Goal: Task Accomplishment & Management: Complete application form

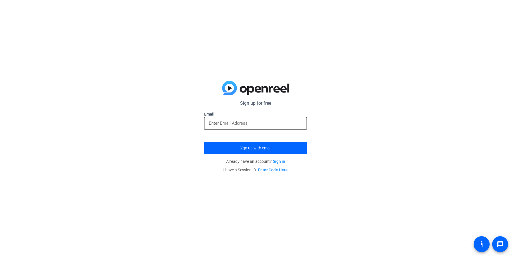
click at [273, 124] on input "email" at bounding box center [256, 123] width 94 height 7
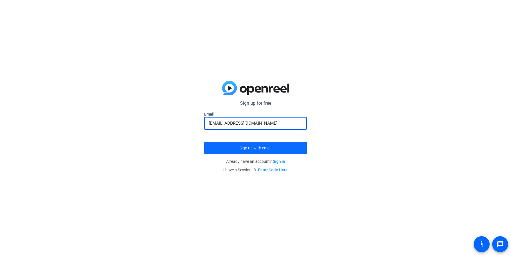
type input "mmamangun@wearebond.com"
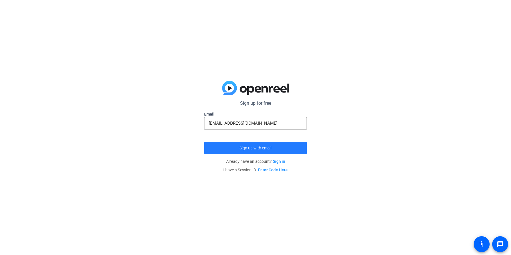
click at [265, 152] on span "submit" at bounding box center [255, 148] width 103 height 14
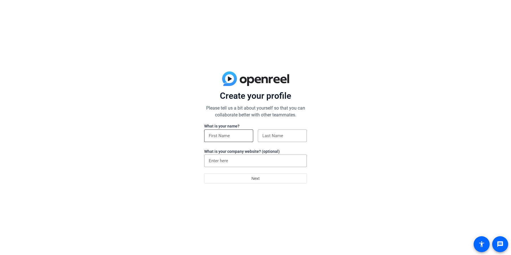
click at [238, 136] on input at bounding box center [229, 136] width 40 height 7
drag, startPoint x: 224, startPoint y: 135, endPoint x: 326, endPoint y: 135, distance: 101.8
click at [320, 135] on div "Create your profile Please tell us a bit about yourself so that you can collabo…" at bounding box center [255, 127] width 511 height 255
type input "[PERSON_NAME]"
click at [298, 135] on input at bounding box center [282, 136] width 40 height 7
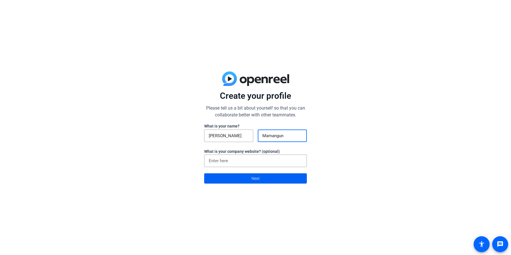
type input "Mamangun"
click at [235, 179] on span at bounding box center [255, 179] width 102 height 14
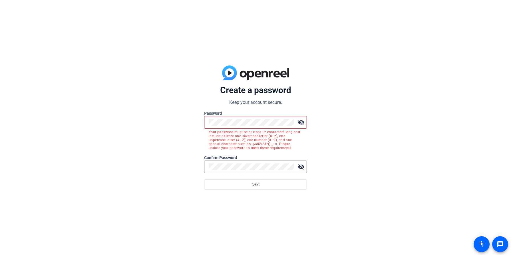
click at [300, 123] on mat-icon "visibility_off" at bounding box center [300, 122] width 11 height 11
click at [247, 163] on div at bounding box center [252, 167] width 86 height 13
click at [204, 180] on button "Next" at bounding box center [255, 185] width 103 height 10
click at [245, 183] on span at bounding box center [255, 185] width 102 height 14
click at [298, 166] on mat-icon "visibility_off" at bounding box center [300, 166] width 11 height 11
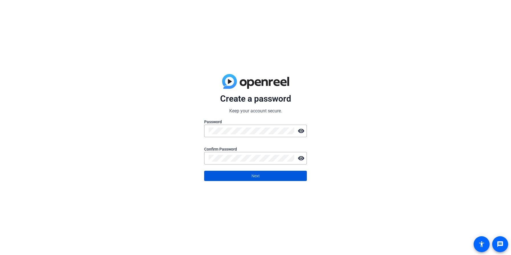
click at [255, 180] on span "Next" at bounding box center [255, 176] width 8 height 11
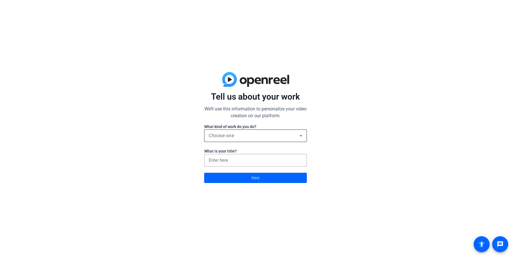
click at [232, 133] on span "Choose one" at bounding box center [221, 135] width 25 height 5
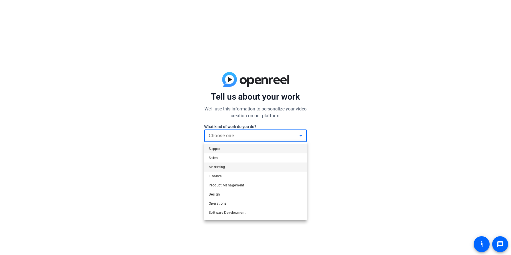
click at [231, 164] on mat-option "Marketing" at bounding box center [255, 167] width 103 height 9
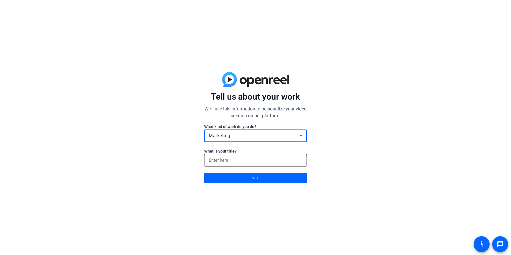
click at [240, 161] on input at bounding box center [256, 160] width 94 height 7
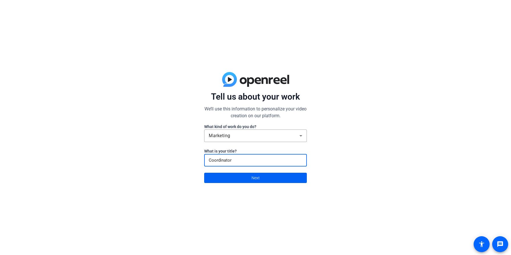
type input "Coordinator"
click at [244, 180] on span at bounding box center [255, 178] width 102 height 14
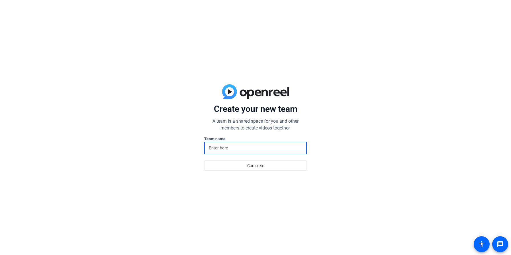
click at [227, 149] on input at bounding box center [256, 148] width 94 height 7
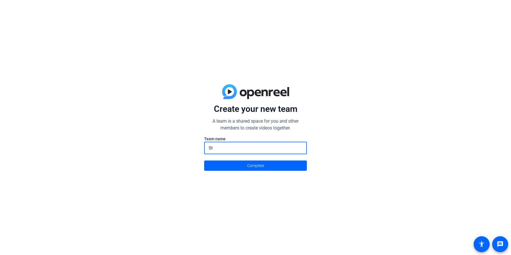
type input "S"
type input "Creative Studio"
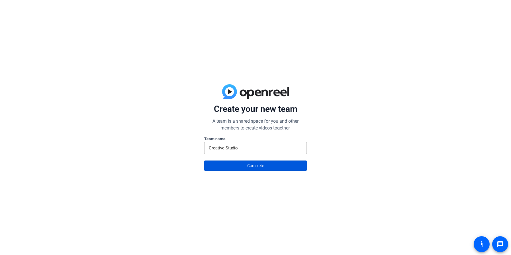
click at [255, 169] on span "Complete" at bounding box center [255, 166] width 17 height 11
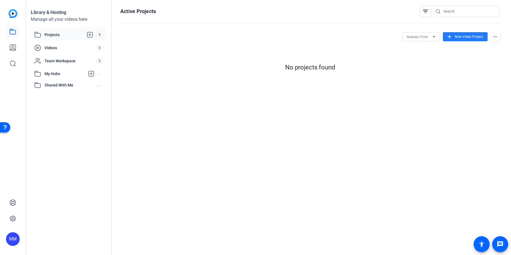
click at [459, 37] on span "New Video Project" at bounding box center [469, 36] width 28 height 5
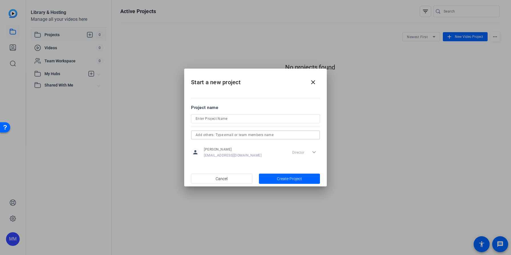
click at [243, 133] on input "text" at bounding box center [256, 135] width 120 height 7
click at [231, 123] on div at bounding box center [256, 118] width 120 height 9
click at [311, 82] on mat-icon "close" at bounding box center [313, 82] width 7 height 7
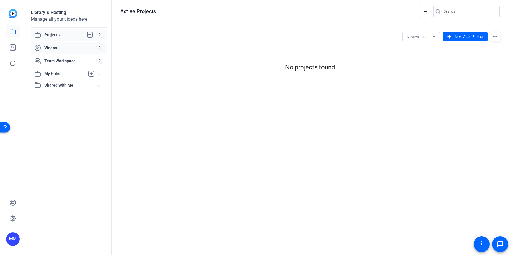
click at [60, 45] on div "Videos" at bounding box center [65, 47] width 62 height 7
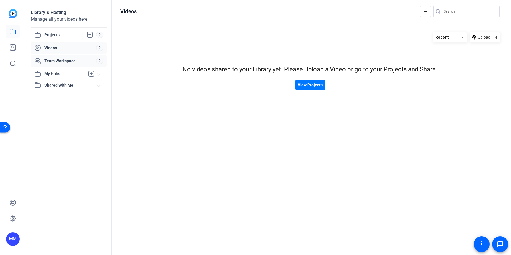
click at [55, 57] on div "Team Workspace 0" at bounding box center [69, 61] width 76 height 12
click at [53, 75] on span "My Hubs" at bounding box center [64, 74] width 40 height 6
click at [70, 96] on span "Shared With Me" at bounding box center [70, 98] width 53 height 6
click at [62, 36] on span "Projects" at bounding box center [70, 34] width 52 height 7
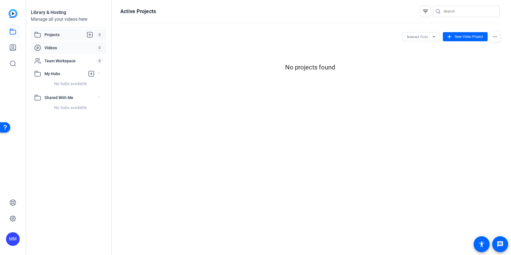
click at [54, 47] on span "Videos" at bounding box center [70, 48] width 52 height 6
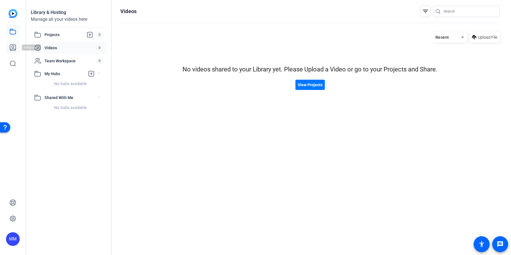
click at [11, 48] on icon at bounding box center [12, 47] width 7 height 7
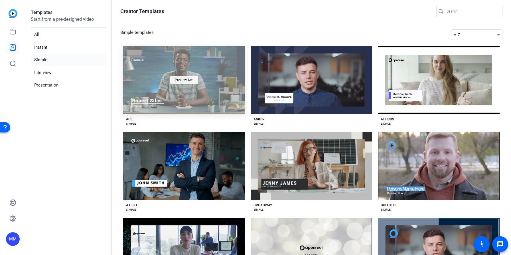
click at [180, 80] on span "Preview Ace" at bounding box center [184, 79] width 19 height 3
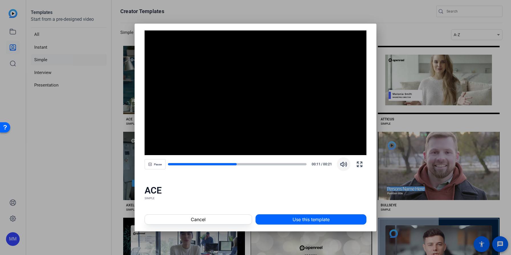
click at [340, 166] on span "button" at bounding box center [344, 165] width 14 height 14
click at [152, 165] on span "button" at bounding box center [155, 165] width 21 height 14
click at [152, 165] on icon "button" at bounding box center [150, 164] width 3 height 3
click at [230, 220] on span at bounding box center [198, 220] width 107 height 14
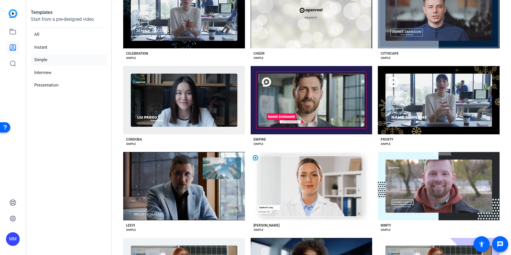
scroll to position [31, 0]
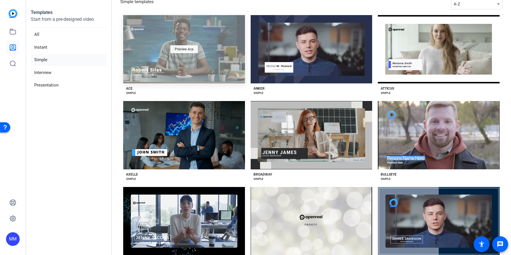
click at [186, 48] on span "Preview Ace" at bounding box center [184, 49] width 19 height 3
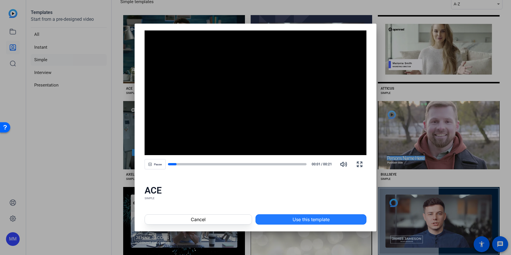
click at [300, 219] on span "Use this template" at bounding box center [311, 219] width 37 height 7
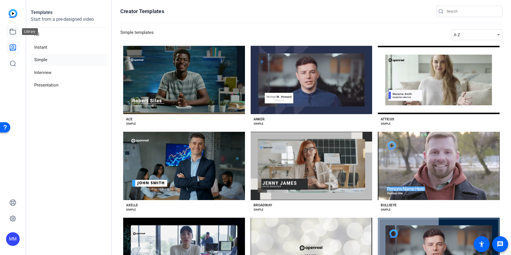
click at [13, 31] on icon at bounding box center [12, 31] width 7 height 7
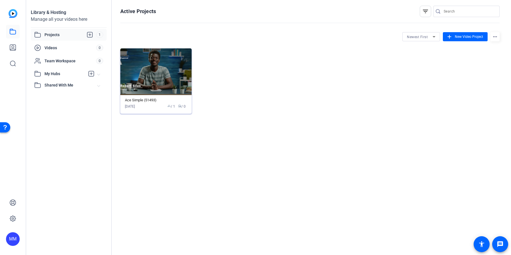
click at [171, 79] on img at bounding box center [155, 71] width 71 height 47
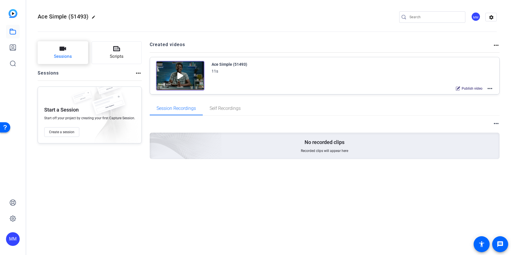
click at [69, 50] on button "Sessions" at bounding box center [63, 52] width 50 height 23
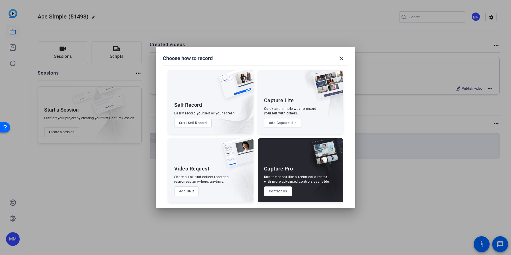
click at [191, 194] on button "Add UGC" at bounding box center [186, 192] width 25 height 10
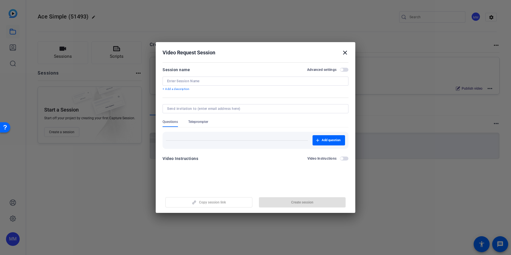
click at [345, 52] on mat-icon "close" at bounding box center [345, 52] width 7 height 7
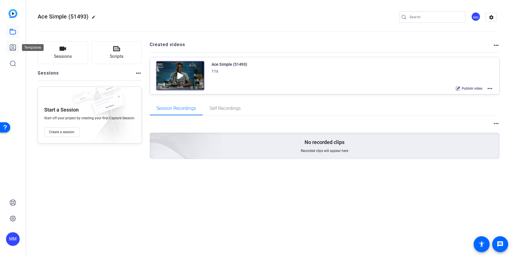
click at [14, 49] on icon at bounding box center [13, 48] width 6 height 6
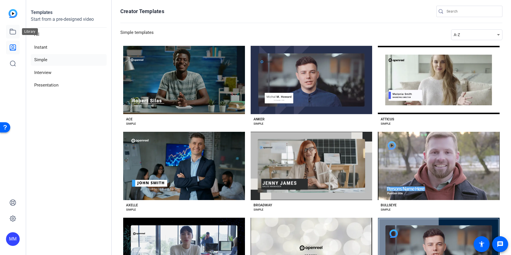
click at [11, 30] on icon at bounding box center [12, 31] width 7 height 7
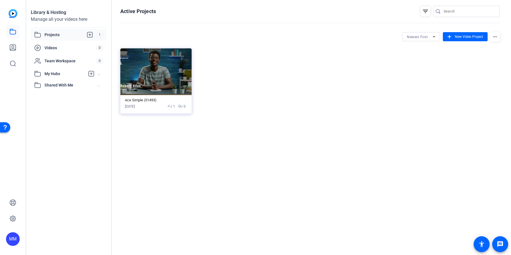
click at [55, 13] on div "Library & Hosting" at bounding box center [69, 12] width 76 height 7
click at [52, 36] on span "Projects" at bounding box center [70, 34] width 52 height 7
click at [59, 74] on span "My Hubs" at bounding box center [64, 74] width 40 height 6
click at [61, 97] on span "Shared With Me" at bounding box center [70, 98] width 53 height 6
click at [61, 47] on span "Videos" at bounding box center [70, 48] width 52 height 6
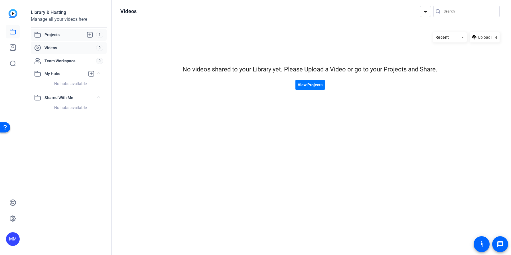
click at [69, 35] on span "Projects" at bounding box center [70, 34] width 52 height 7
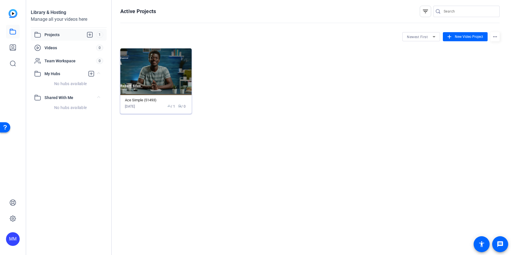
click at [146, 104] on div "Sep 23, 2025 group / 1 radio / 0" at bounding box center [156, 106] width 62 height 5
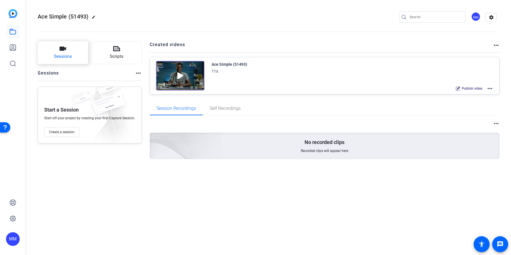
click at [62, 50] on icon "button" at bounding box center [63, 49] width 7 height 4
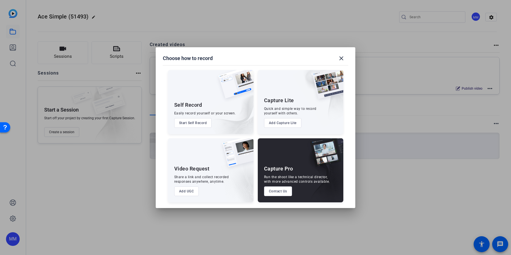
click at [194, 194] on button "Add UGC" at bounding box center [186, 192] width 25 height 10
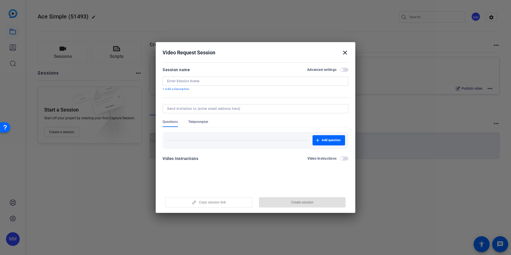
click at [189, 85] on div at bounding box center [255, 81] width 177 height 9
click at [182, 82] on input at bounding box center [255, 81] width 177 height 5
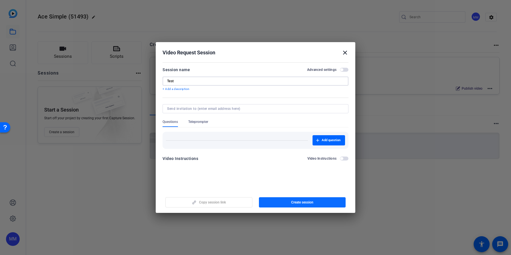
type input "Test"
click at [300, 205] on span "button" at bounding box center [302, 203] width 87 height 14
click at [346, 51] on mat-icon "close" at bounding box center [345, 52] width 7 height 7
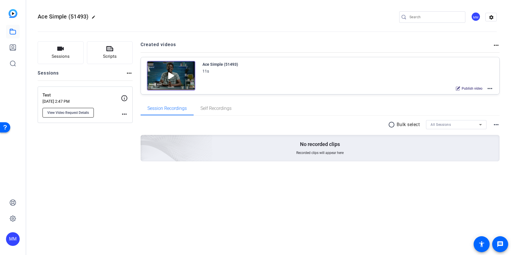
click at [82, 115] on span "View Video Request Details" at bounding box center [68, 113] width 42 height 5
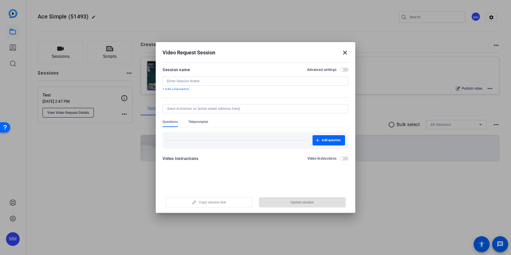
type input "Test"
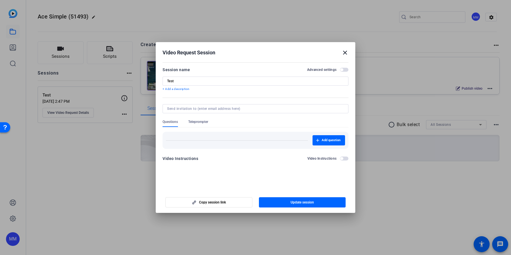
click at [345, 51] on mat-icon "close" at bounding box center [345, 52] width 7 height 7
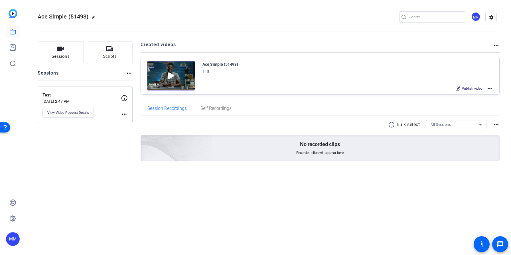
click at [127, 113] on mat-icon "more_horiz" at bounding box center [124, 114] width 7 height 7
click at [88, 113] on div at bounding box center [255, 127] width 511 height 255
click at [78, 112] on span "View Video Request Details" at bounding box center [68, 113] width 42 height 5
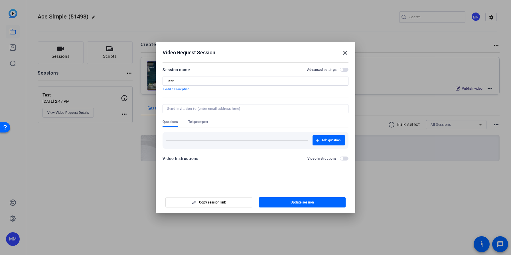
click at [226, 110] on input at bounding box center [254, 109] width 174 height 5
click at [206, 123] on span "Teleprompter" at bounding box center [198, 122] width 20 height 5
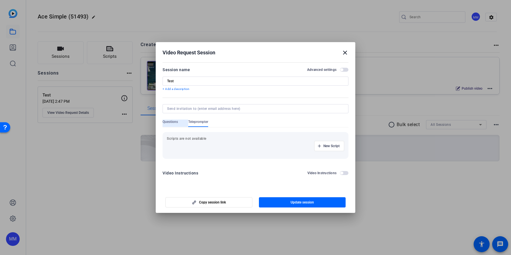
click at [168, 124] on span "Questions" at bounding box center [170, 122] width 15 height 5
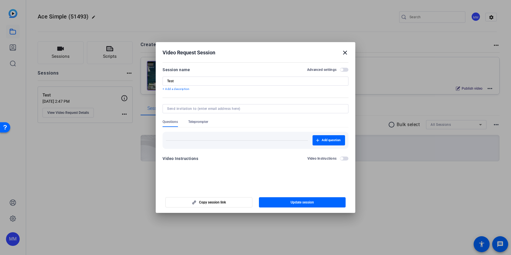
click at [346, 157] on span "button" at bounding box center [344, 159] width 9 height 4
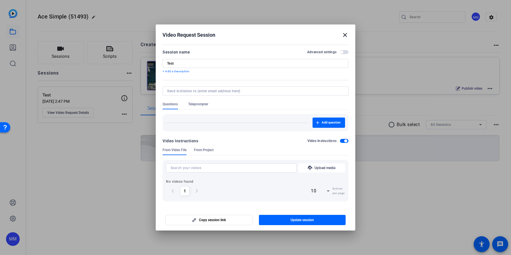
click at [344, 143] on span "button" at bounding box center [344, 141] width 9 height 4
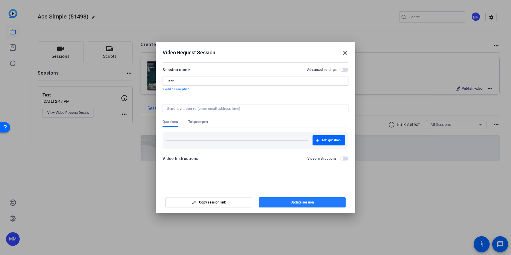
click at [276, 205] on span "button" at bounding box center [302, 203] width 87 height 14
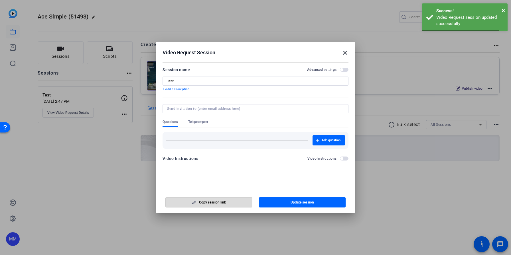
click at [211, 205] on span "button" at bounding box center [209, 203] width 86 height 14
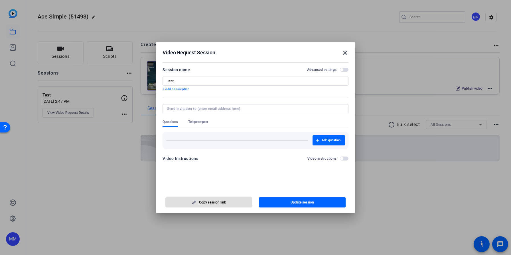
click at [349, 54] on h2 "Video Request Session close" at bounding box center [256, 51] width 200 height 19
click at [346, 54] on mat-icon "close" at bounding box center [345, 52] width 7 height 7
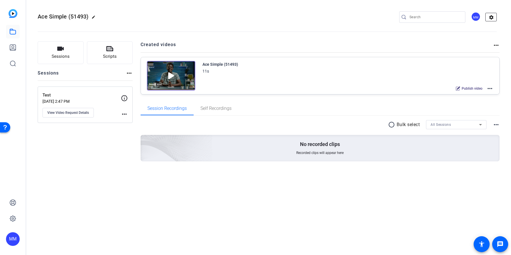
click at [490, 18] on mat-icon "settings" at bounding box center [491, 17] width 11 height 9
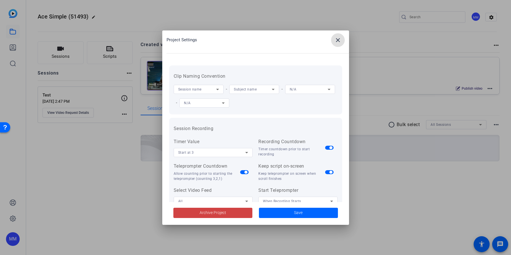
click at [222, 88] on div "Session name" at bounding box center [199, 89] width 50 height 9
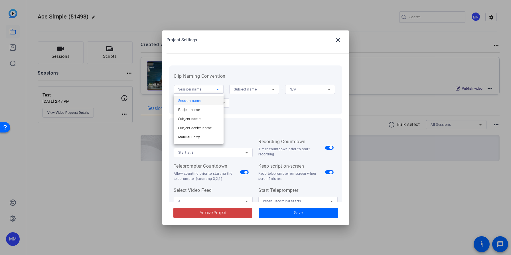
click at [235, 70] on div at bounding box center [255, 127] width 511 height 255
click at [216, 101] on div "N/A" at bounding box center [203, 102] width 38 height 7
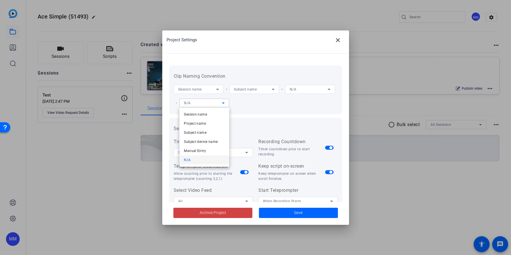
click at [241, 66] on div at bounding box center [255, 127] width 511 height 255
click at [278, 89] on div "Subject name" at bounding box center [254, 89] width 50 height 9
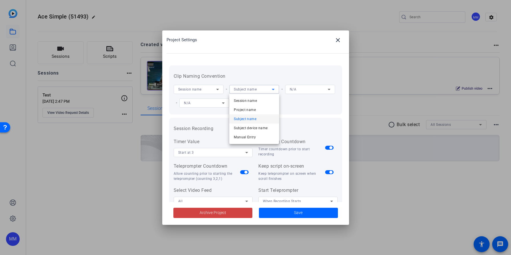
click at [277, 68] on div at bounding box center [255, 127] width 511 height 255
click at [315, 93] on div "N/A" at bounding box center [310, 89] width 41 height 9
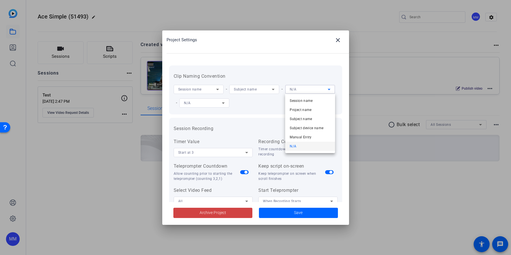
click at [301, 70] on div at bounding box center [255, 127] width 511 height 255
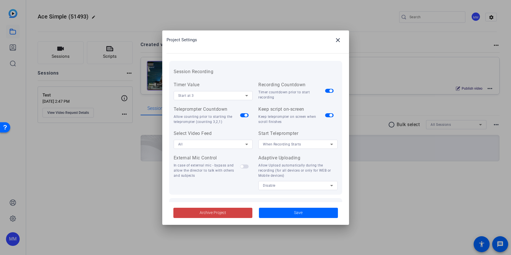
scroll to position [118, 0]
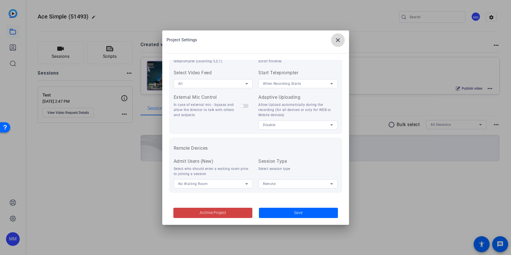
click at [335, 42] on mat-icon "close" at bounding box center [337, 40] width 7 height 7
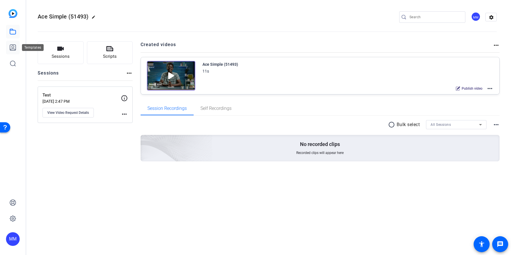
click at [8, 46] on link at bounding box center [13, 48] width 14 height 14
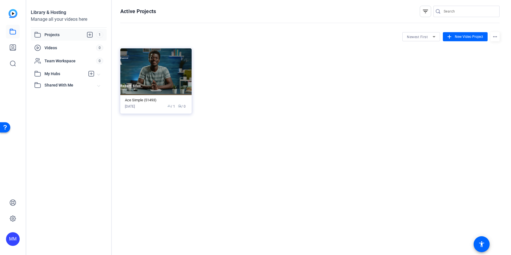
click at [76, 33] on span "Projects" at bounding box center [70, 34] width 52 height 7
click at [162, 94] on img at bounding box center [155, 71] width 71 height 47
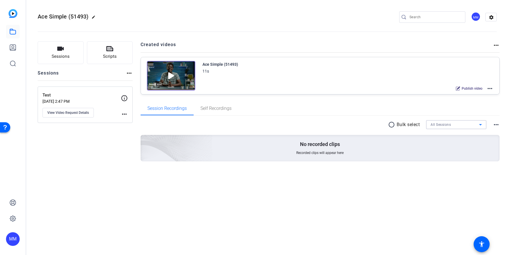
click at [460, 125] on div "All Sessions" at bounding box center [454, 124] width 48 height 7
click at [439, 113] on div at bounding box center [255, 127] width 511 height 255
click at [258, 82] on div "Ace Simple (51493) 11s Publish video more_horiz" at bounding box center [347, 76] width 291 height 31
click at [155, 64] on img at bounding box center [171, 76] width 48 height 30
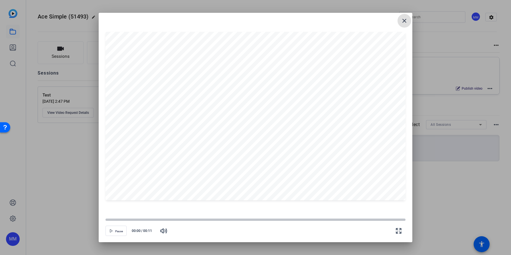
click at [403, 19] on mat-icon "close" at bounding box center [404, 20] width 7 height 7
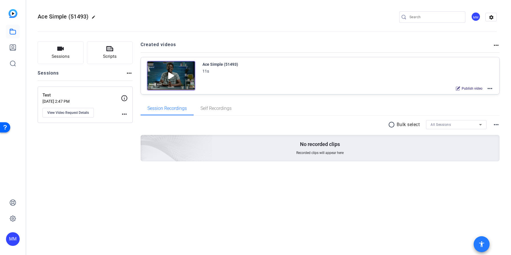
click at [481, 248] on span at bounding box center [482, 245] width 14 height 14
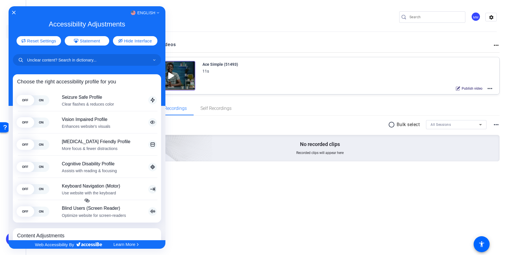
click at [202, 170] on div at bounding box center [255, 127] width 511 height 255
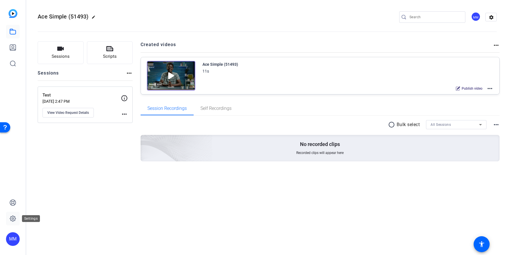
click at [11, 220] on icon at bounding box center [13, 219] width 6 height 6
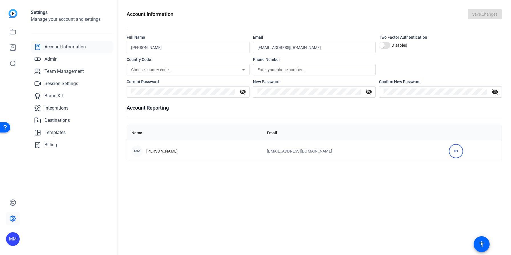
click at [8, 237] on div "MM" at bounding box center [13, 240] width 14 height 14
click at [60, 82] on div at bounding box center [255, 127] width 511 height 255
click at [62, 81] on span "Session Settings" at bounding box center [61, 83] width 34 height 7
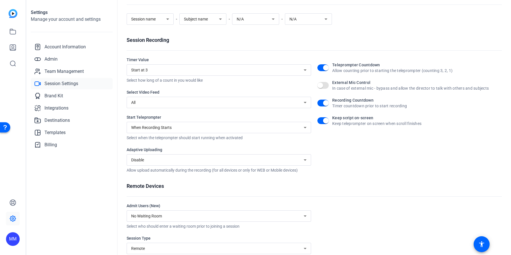
scroll to position [60, 0]
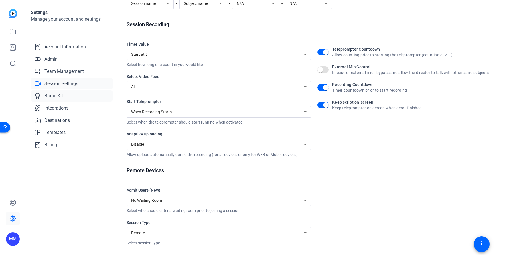
click at [65, 94] on link "Brand Kit" at bounding box center [72, 95] width 82 height 11
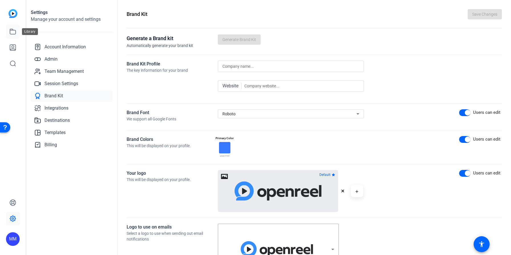
click at [9, 31] on link at bounding box center [13, 32] width 14 height 14
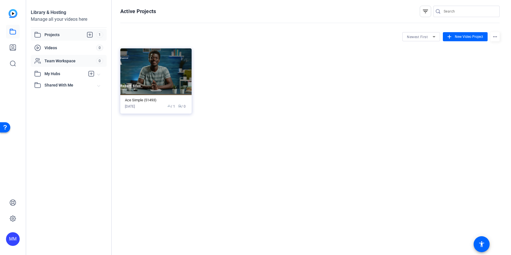
click at [68, 59] on span "Team Workspace" at bounding box center [70, 61] width 52 height 6
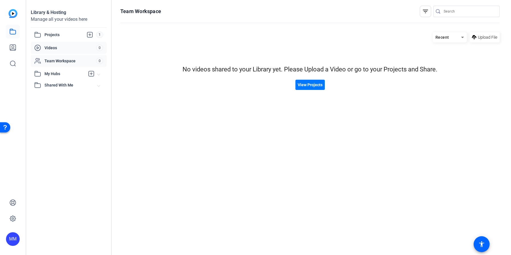
click at [62, 47] on span "Videos" at bounding box center [70, 48] width 52 height 6
click at [58, 36] on span "Projects" at bounding box center [70, 34] width 52 height 7
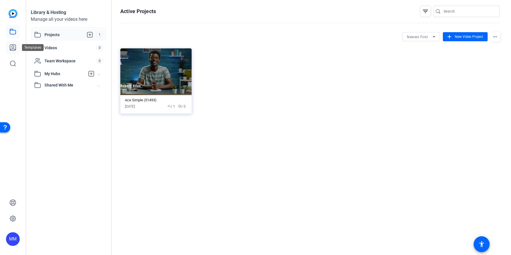
click at [16, 46] on icon at bounding box center [12, 47] width 7 height 7
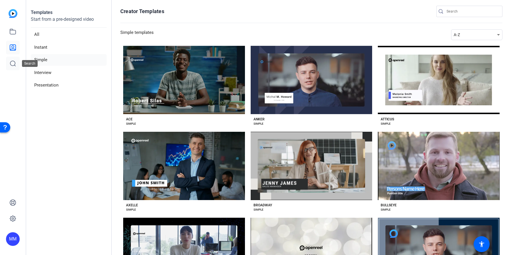
click at [13, 64] on icon at bounding box center [12, 63] width 7 height 7
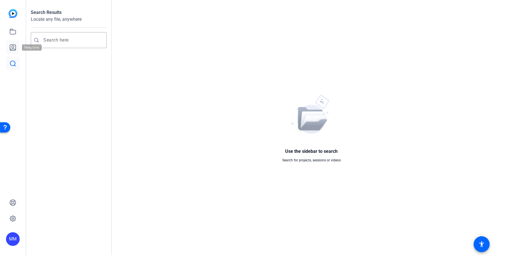
click at [11, 46] on icon at bounding box center [12, 47] width 7 height 7
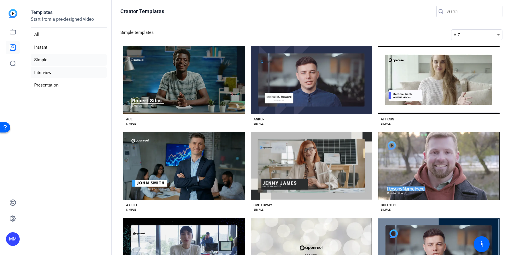
click at [68, 76] on li "Interview" at bounding box center [69, 73] width 76 height 12
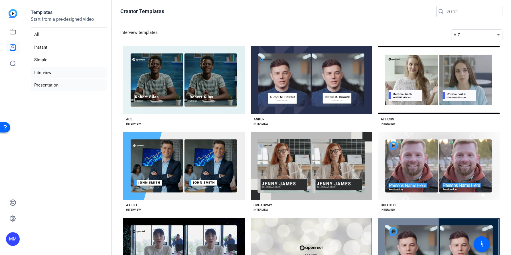
click at [69, 85] on li "Presentation" at bounding box center [69, 86] width 76 height 12
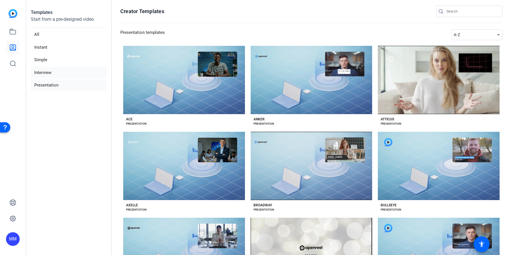
click at [48, 72] on li "Interview" at bounding box center [69, 73] width 76 height 12
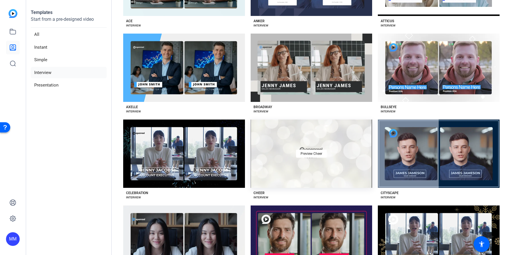
scroll to position [273, 0]
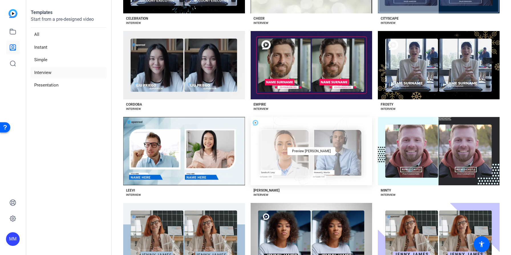
click at [275, 163] on div "Preview [PERSON_NAME]" at bounding box center [312, 151] width 122 height 68
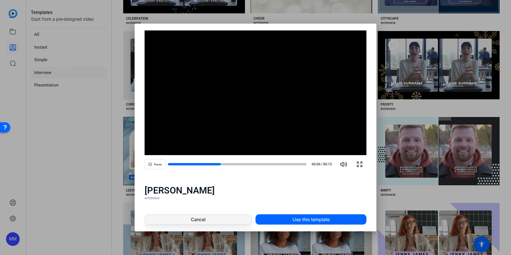
click at [204, 221] on span "Cancel" at bounding box center [198, 219] width 15 height 7
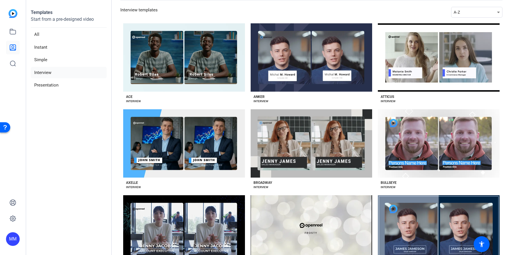
scroll to position [0, 0]
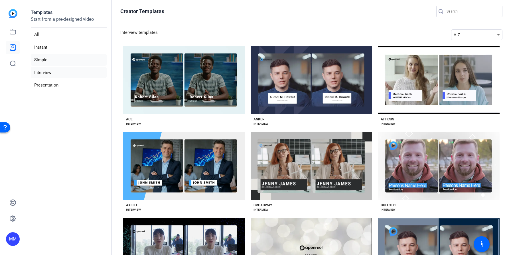
click at [47, 58] on li "Simple" at bounding box center [69, 60] width 76 height 12
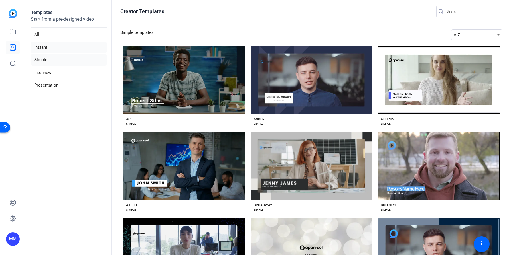
click at [45, 46] on li "Instant" at bounding box center [69, 48] width 76 height 12
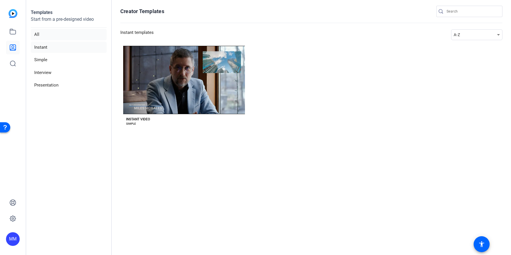
click at [55, 36] on li "All" at bounding box center [69, 35] width 76 height 12
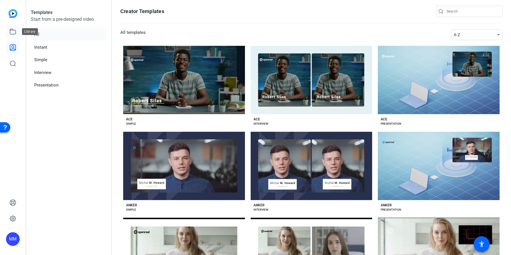
click at [10, 31] on icon at bounding box center [13, 31] width 6 height 5
